Goal: Communication & Community: Answer question/provide support

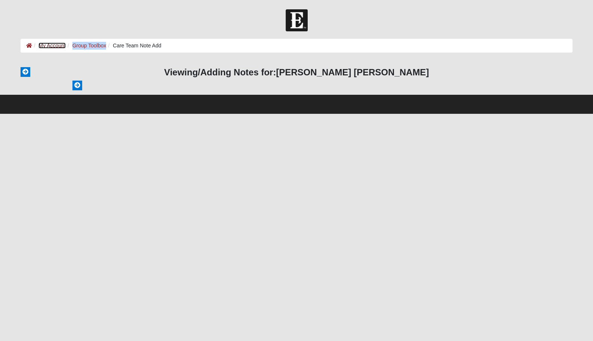
click at [54, 46] on link "My Account" at bounding box center [51, 46] width 27 height 6
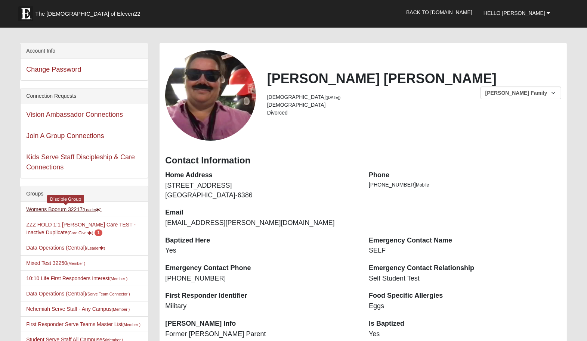
scroll to position [26, 0]
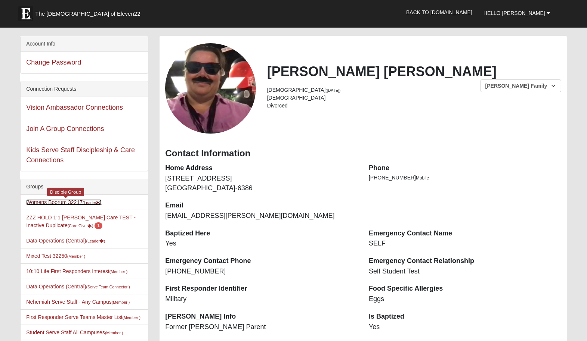
click at [59, 200] on link "Womens Boorum 32217 (Leader )" at bounding box center [63, 202] width 75 height 6
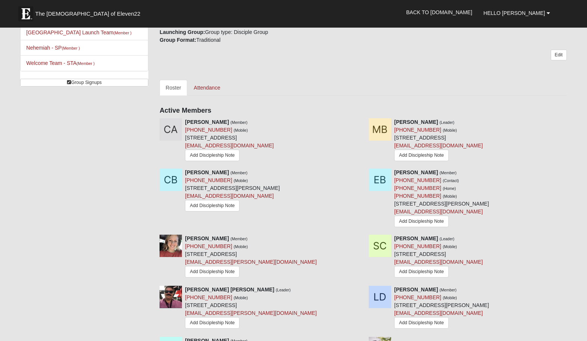
scroll to position [284, 0]
click at [210, 155] on link "Add Discipleship Note" at bounding box center [212, 155] width 55 height 12
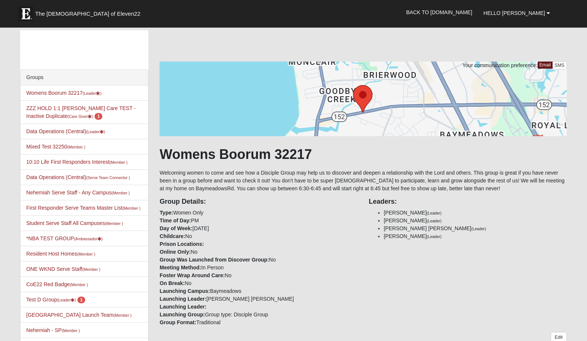
scroll to position [1, 0]
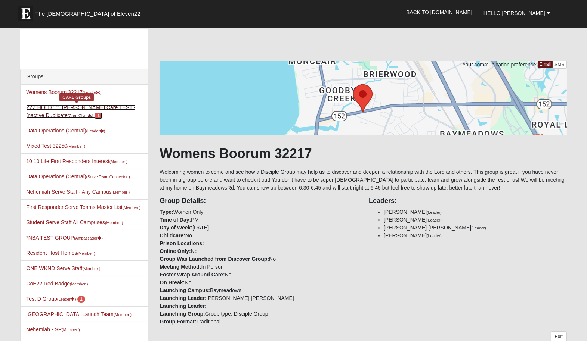
click at [73, 106] on link "ZZZ HOLD 1:1 Darter Care TEST - Inactive Duplicate (Care Giver ) 1" at bounding box center [80, 112] width 109 height 14
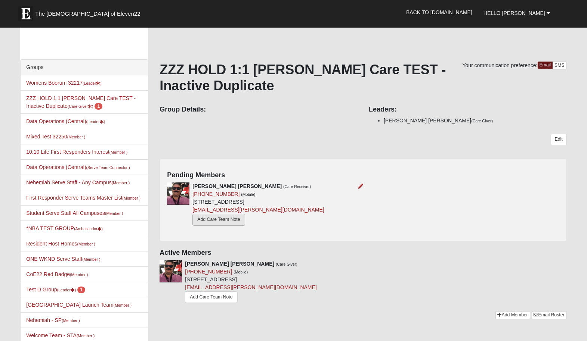
scroll to position [13, 0]
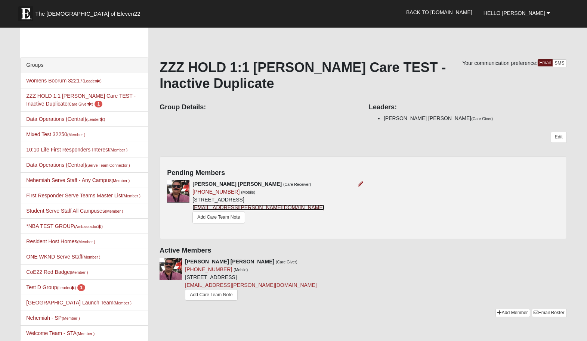
click at [219, 210] on link "[EMAIL_ADDRESS][PERSON_NAME][DOMAIN_NAME]" at bounding box center [257, 208] width 131 height 6
click at [228, 217] on link "Add Care Team Note" at bounding box center [218, 218] width 52 height 12
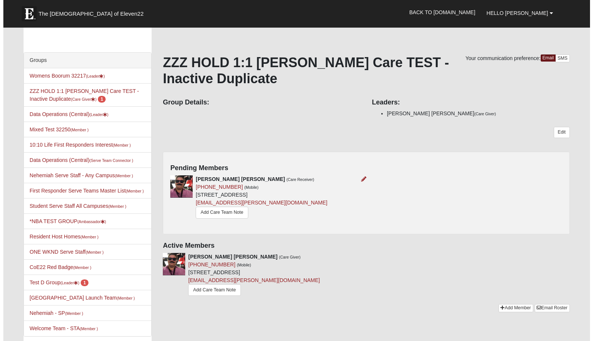
scroll to position [20, 0]
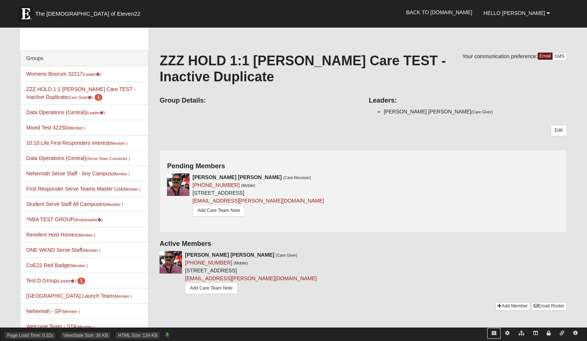
click at [492, 333] on icon at bounding box center [493, 333] width 4 height 4
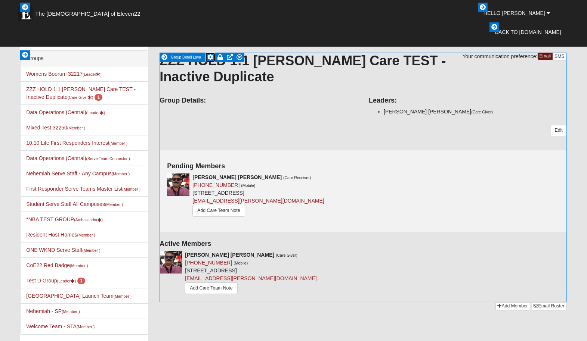
click at [212, 57] on icon at bounding box center [210, 57] width 6 height 6
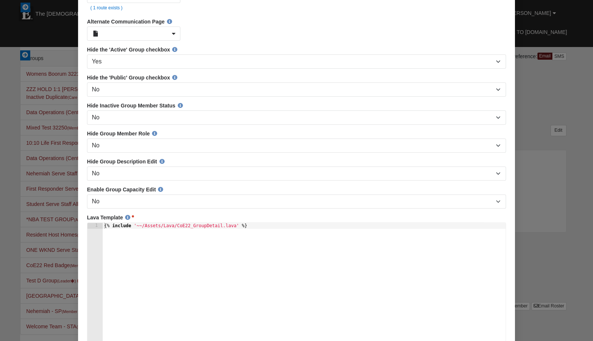
scroll to position [0, 0]
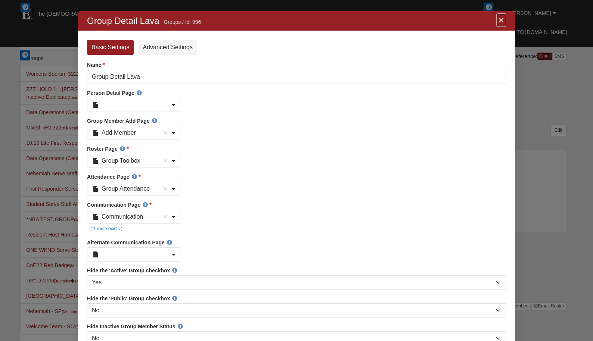
click at [500, 21] on link "×" at bounding box center [501, 19] width 10 height 13
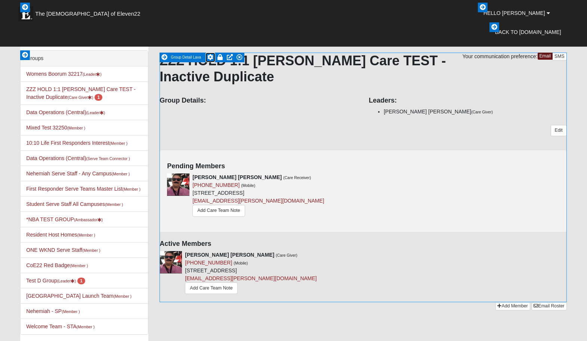
click at [211, 58] on icon at bounding box center [210, 57] width 6 height 6
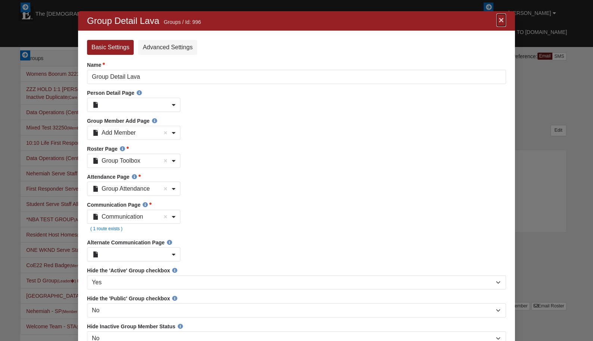
click at [502, 22] on link "×" at bounding box center [501, 19] width 10 height 13
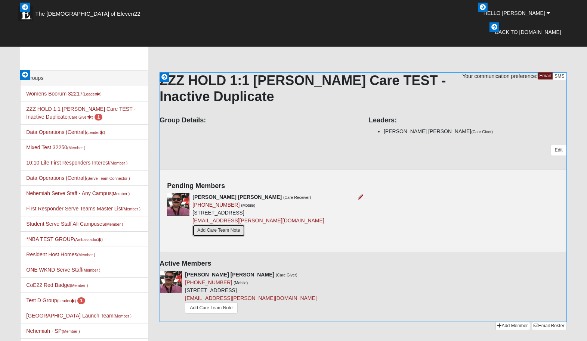
click at [216, 231] on link "Add Care Team Note" at bounding box center [218, 231] width 52 height 12
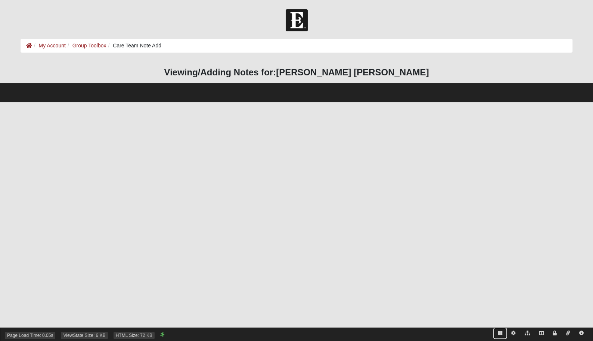
click at [500, 330] on link at bounding box center [499, 333] width 13 height 11
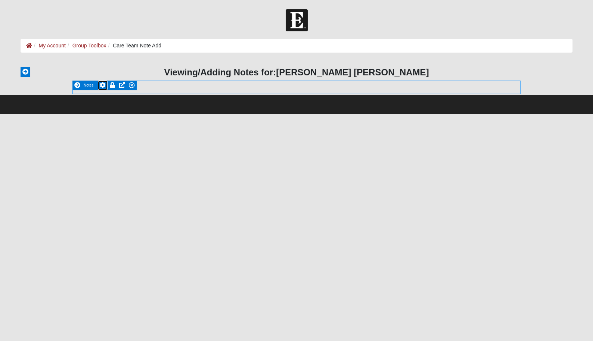
click at [103, 86] on icon at bounding box center [103, 85] width 6 height 6
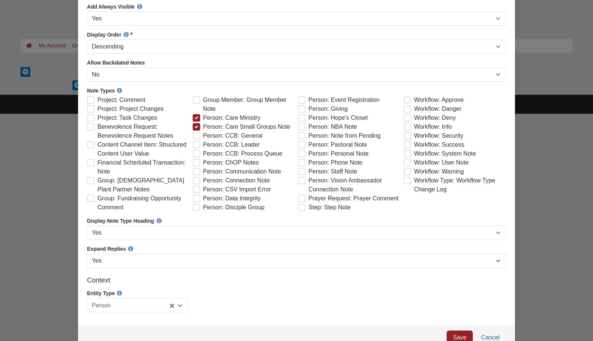
scroll to position [351, 0]
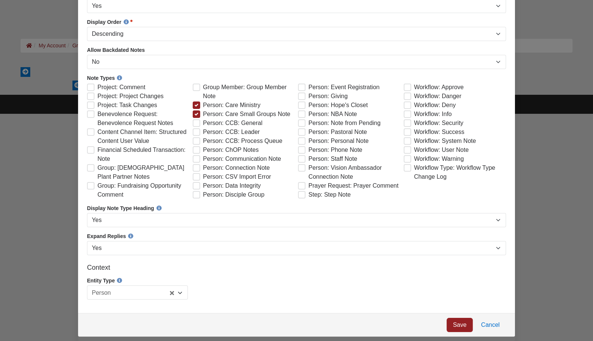
click at [203, 119] on span "Person: Care Small Groups Note" at bounding box center [246, 114] width 87 height 9
click at [197, 116] on input "Person: Care Small Groups Note" at bounding box center [198, 113] width 5 height 5
checkbox input "false"
click at [497, 331] on link "Cancel" at bounding box center [490, 325] width 31 height 14
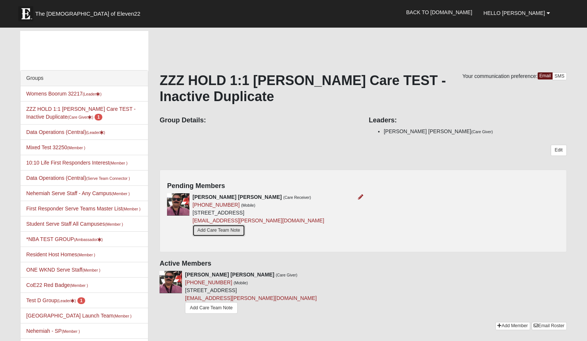
click at [227, 231] on link "Add Care Team Note" at bounding box center [218, 231] width 52 height 12
